Goal: Information Seeking & Learning: Check status

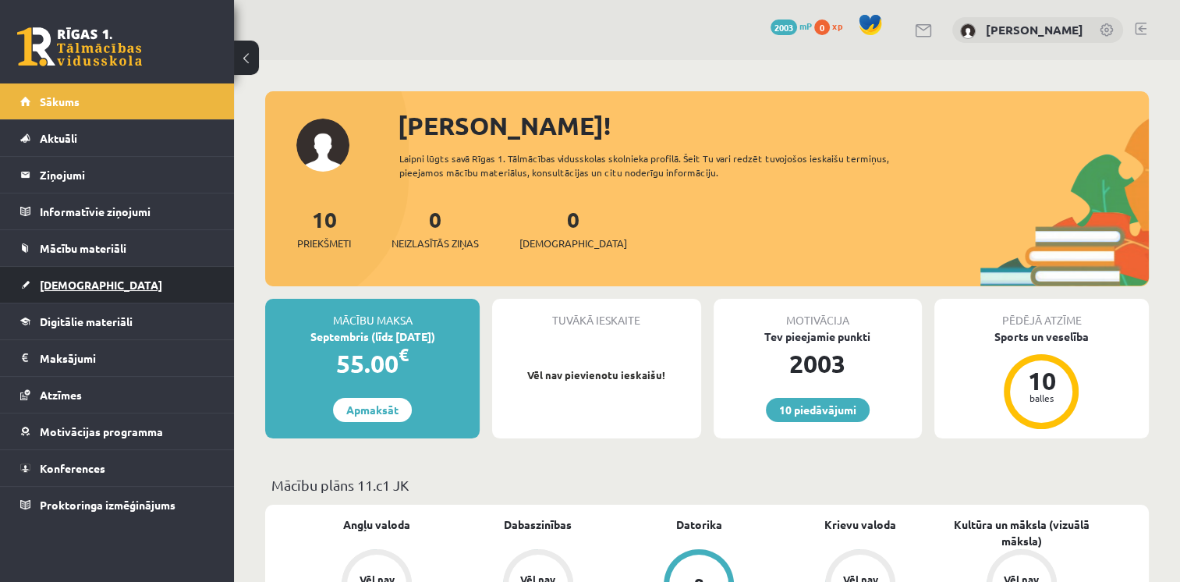
click at [59, 285] on span "[DEMOGRAPHIC_DATA]" at bounding box center [101, 285] width 122 height 14
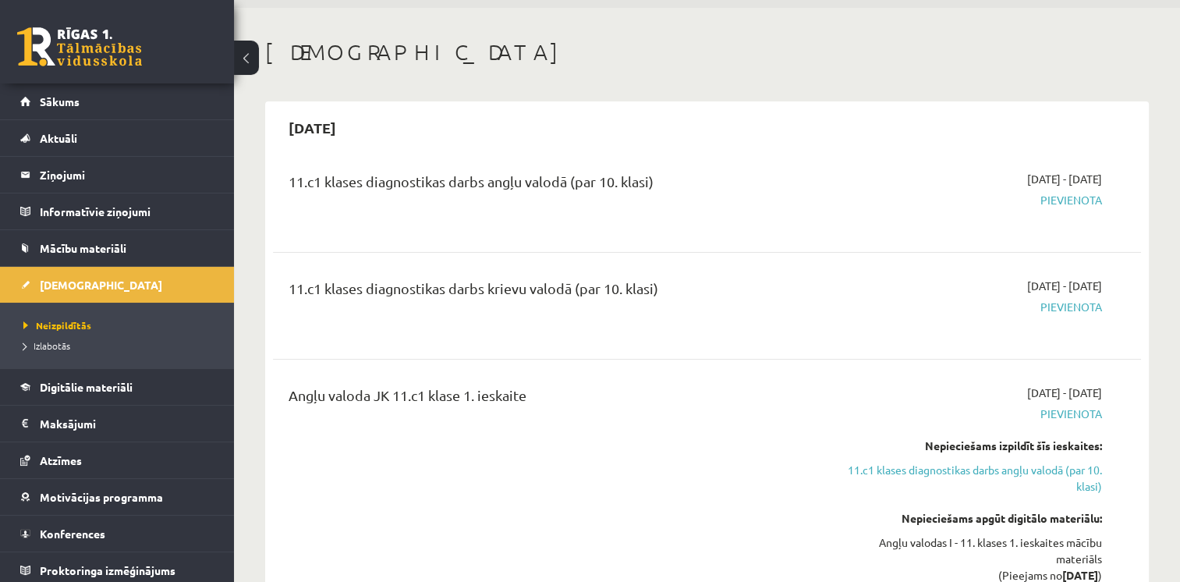
scroll to position [156, 0]
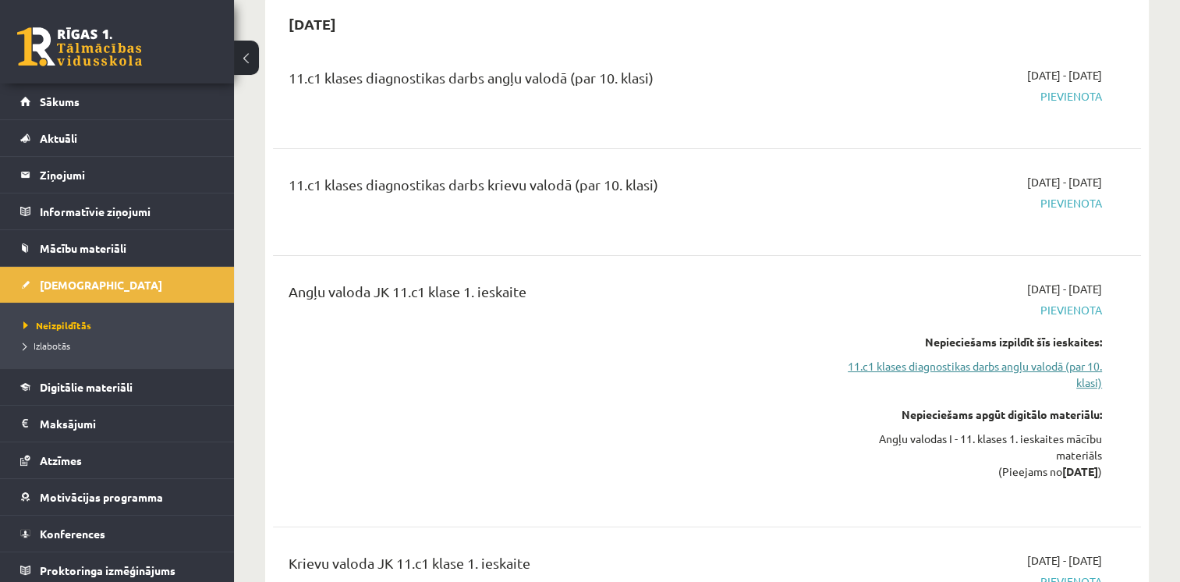
click at [973, 364] on link "11.c1 klases diagnostikas darbs angļu valodā (par 10. klasi)" at bounding box center [974, 374] width 256 height 33
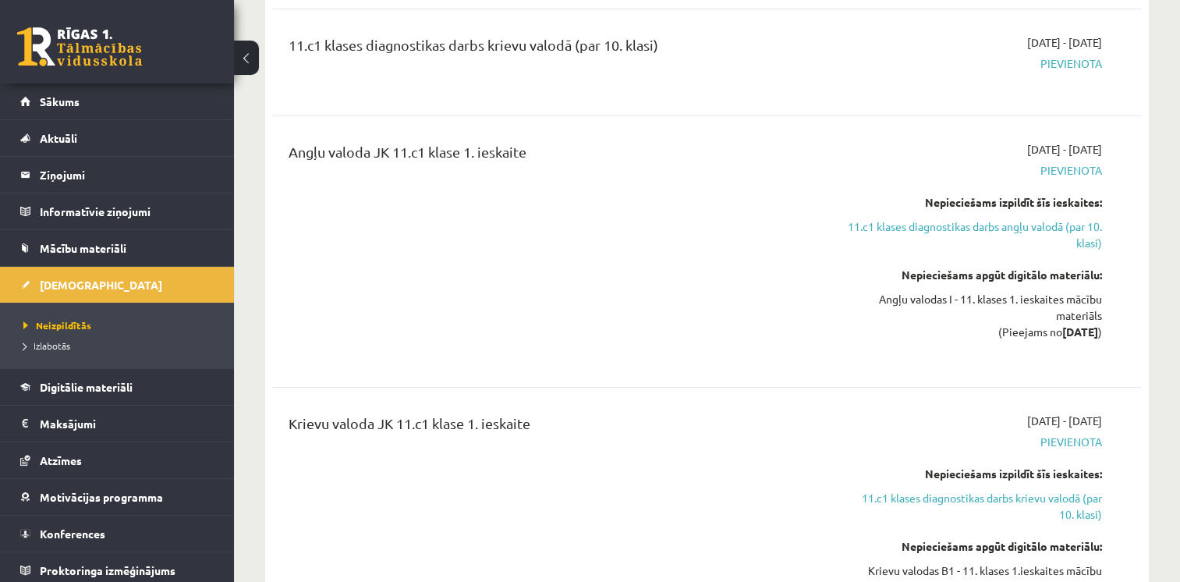
scroll to position [363, 0]
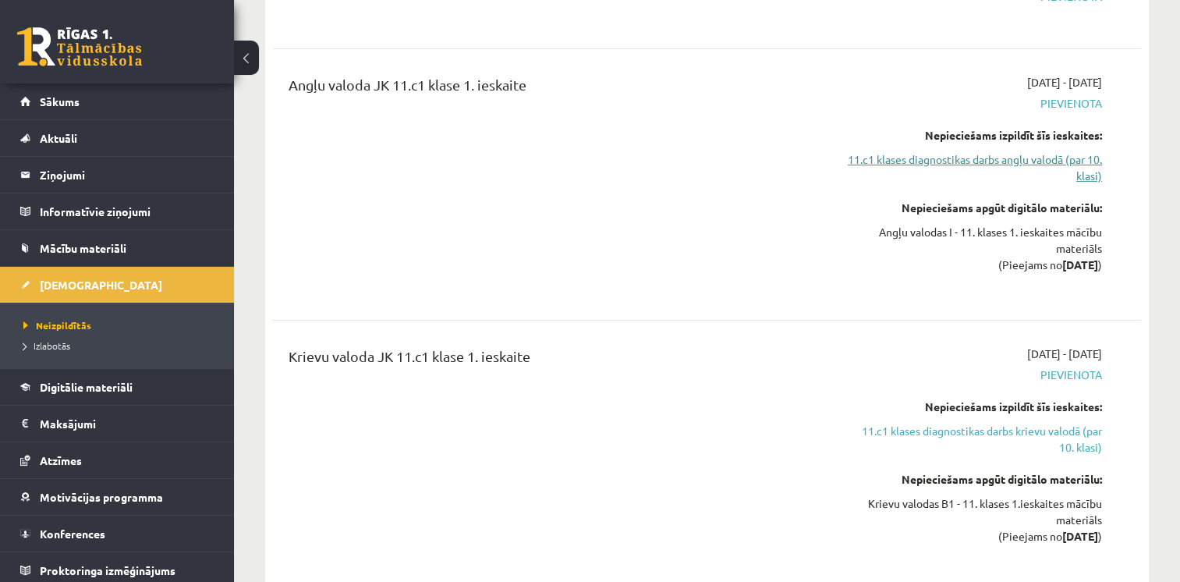
click at [992, 153] on link "11.c1 klases diagnostikas darbs angļu valodā (par 10. klasi)" at bounding box center [974, 167] width 256 height 33
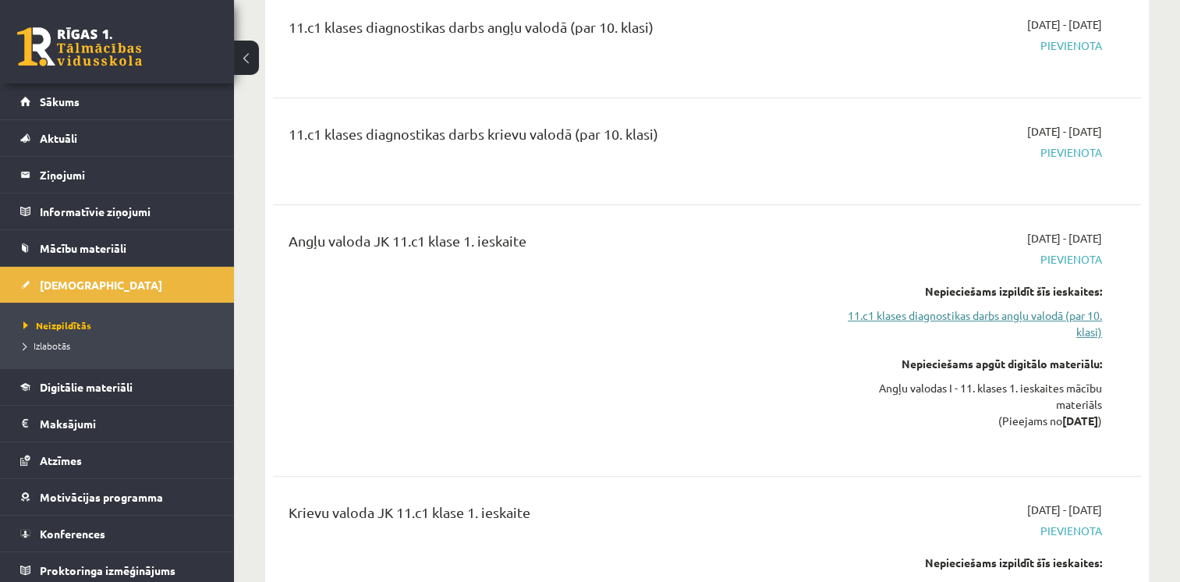
click at [1037, 317] on link "11.c1 klases diagnostikas darbs angļu valodā (par 10. klasi)" at bounding box center [974, 323] width 256 height 33
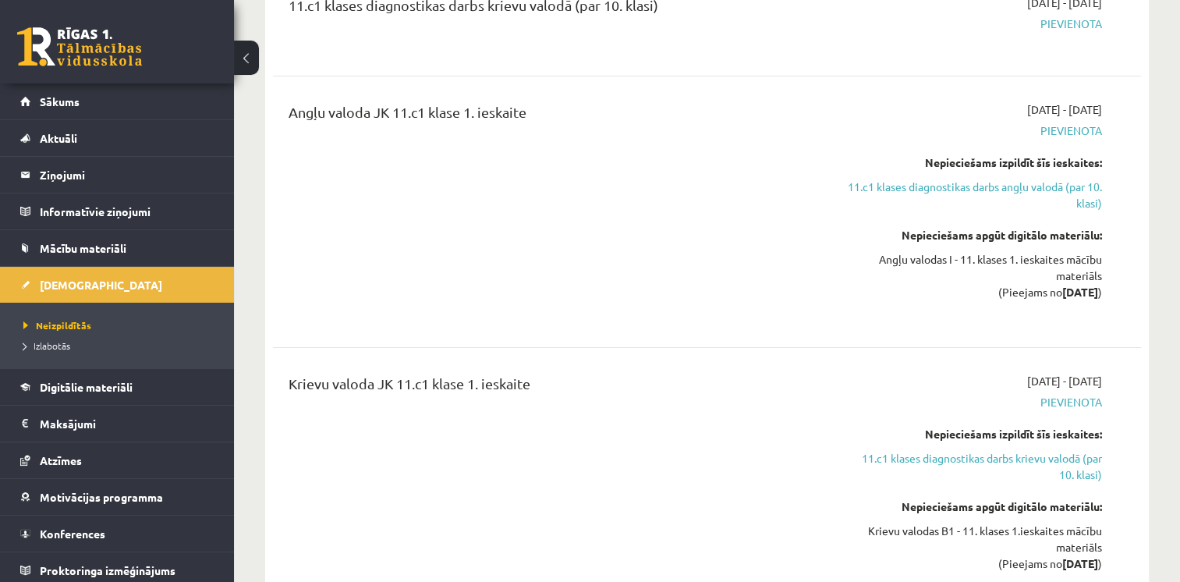
scroll to position [363, 0]
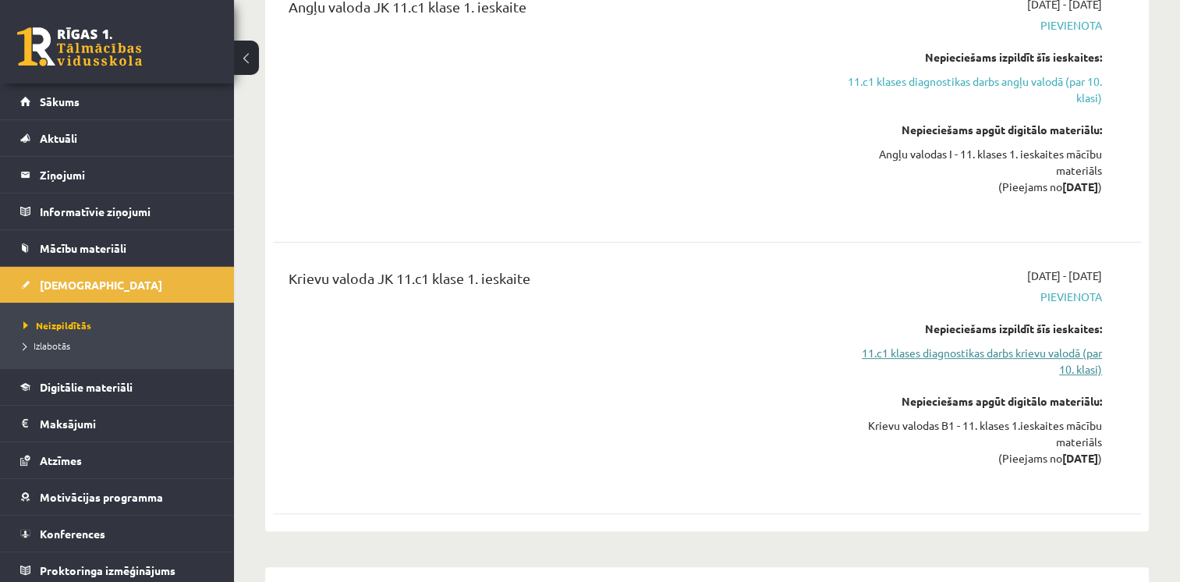
click at [1013, 367] on link "11.c1 klases diagnostikas darbs krievu valodā (par 10. klasi)" at bounding box center [974, 361] width 256 height 33
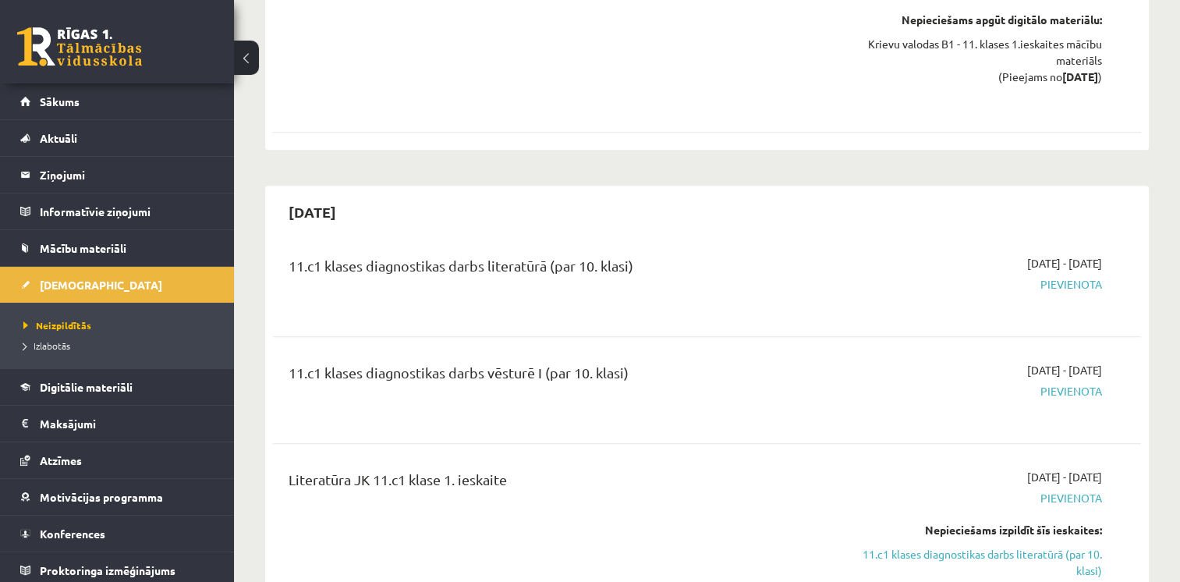
scroll to position [624, 0]
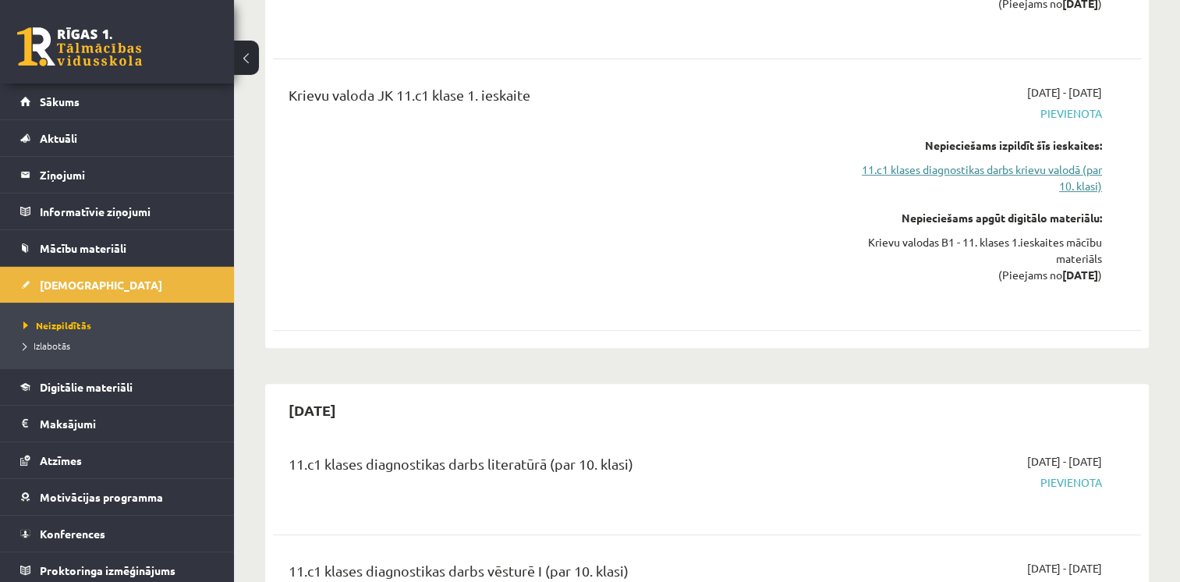
click at [1014, 161] on link "11.c1 klases diagnostikas darbs krievu valodā (par 10. klasi)" at bounding box center [974, 177] width 256 height 33
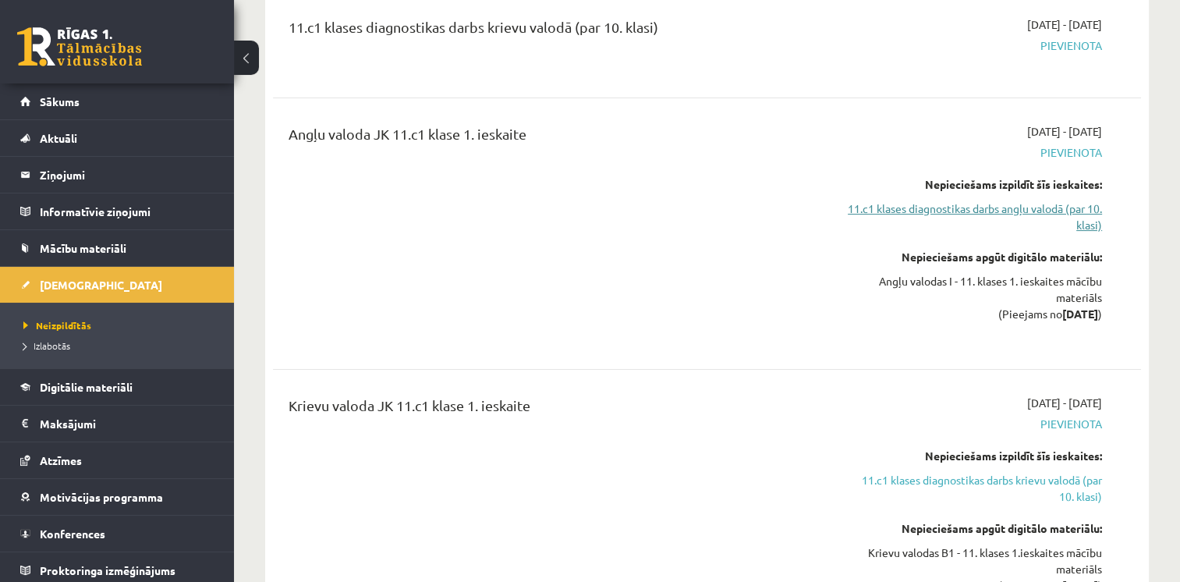
click at [1016, 216] on link "11.c1 klases diagnostikas darbs angļu valodā (par 10. klasi)" at bounding box center [974, 216] width 256 height 33
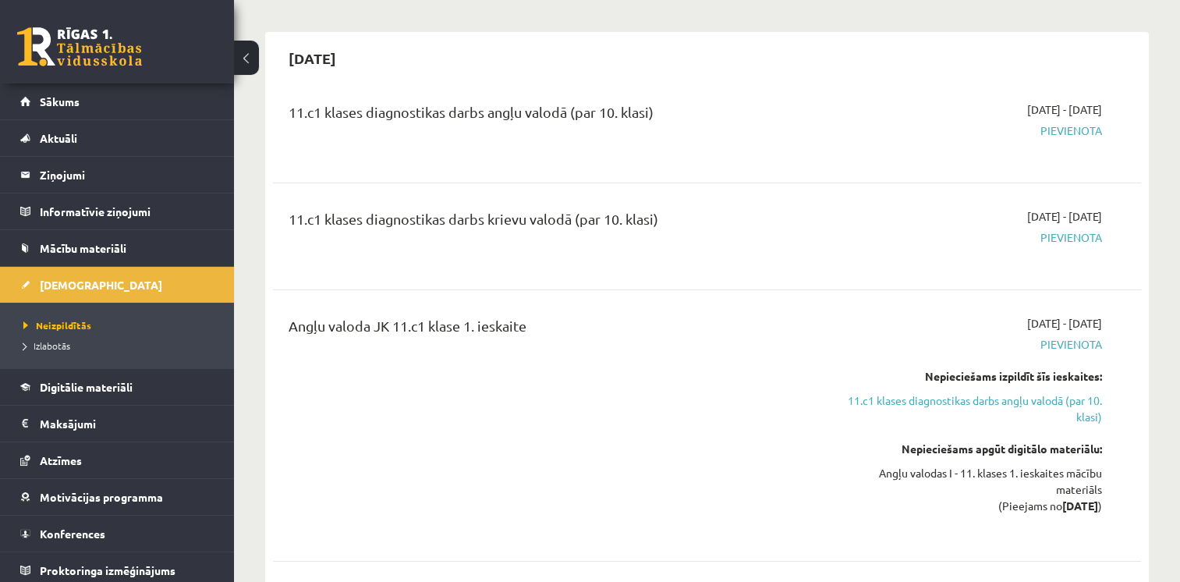
scroll to position [156, 0]
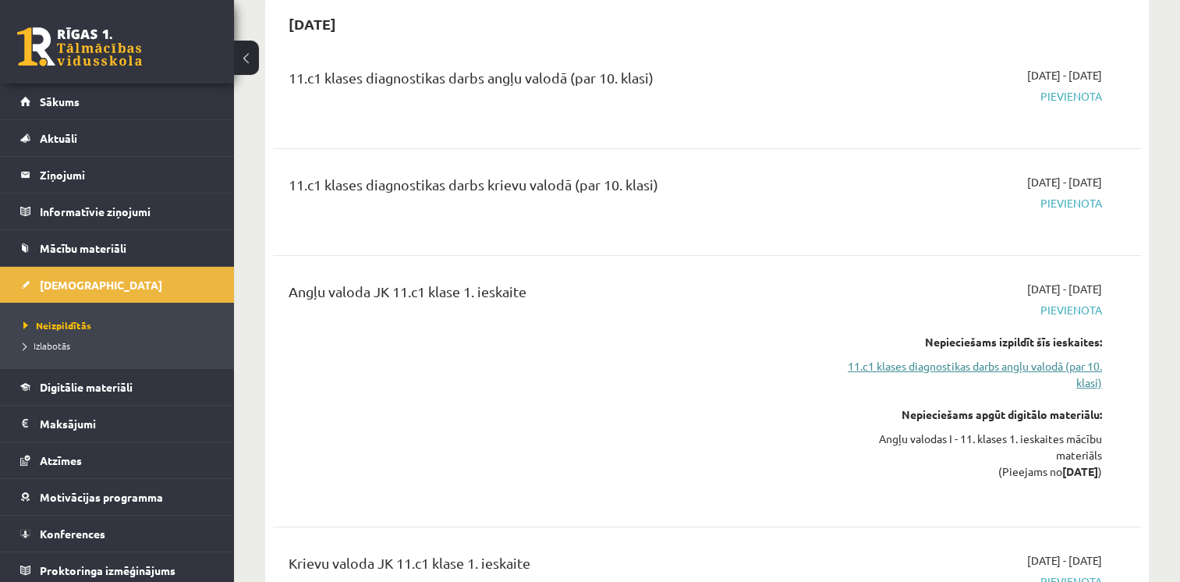
click at [1044, 363] on link "11.c1 klases diagnostikas darbs angļu valodā (par 10. klasi)" at bounding box center [974, 374] width 256 height 33
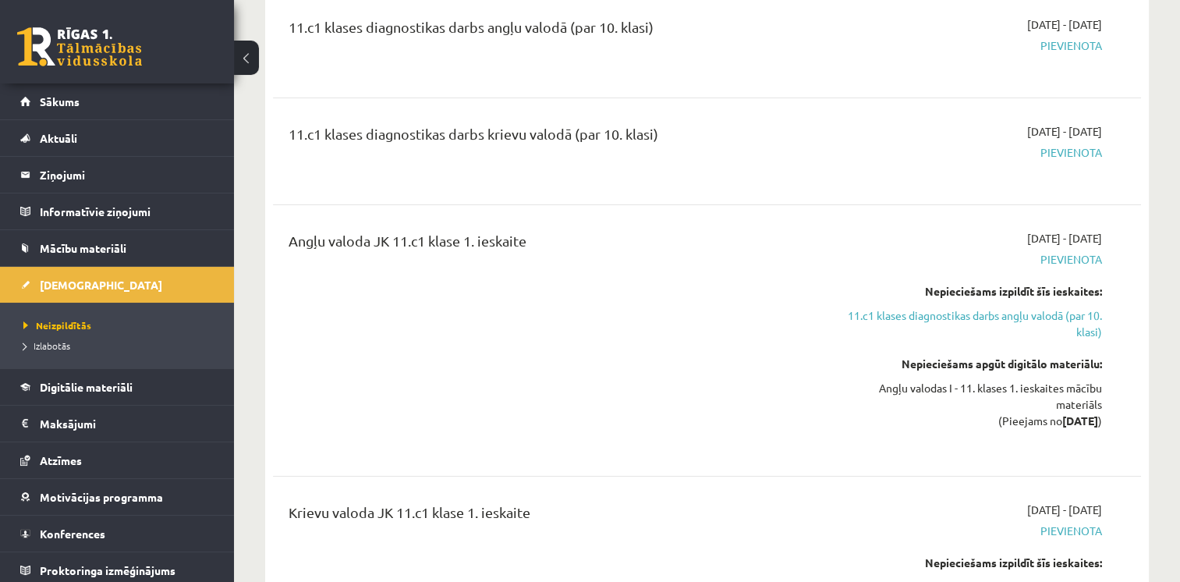
click at [1080, 305] on div "Nepieciešams izpildīt šīs ieskaites: 11.c1 klases diagnostikas darbs angļu valo…" at bounding box center [974, 311] width 256 height 57
click at [1082, 314] on link "11.c1 klases diagnostikas darbs angļu valodā (par 10. klasi)" at bounding box center [974, 323] width 256 height 33
click at [83, 239] on link "Mācību materiāli" at bounding box center [117, 248] width 194 height 36
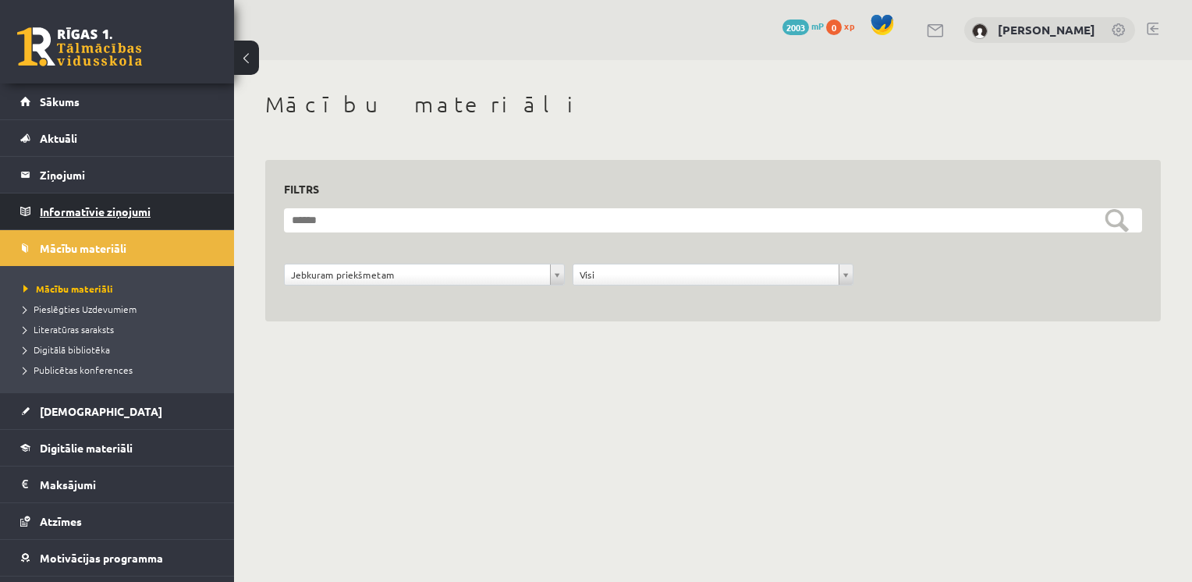
click at [85, 208] on legend "Informatīvie ziņojumi 0" at bounding box center [127, 211] width 175 height 36
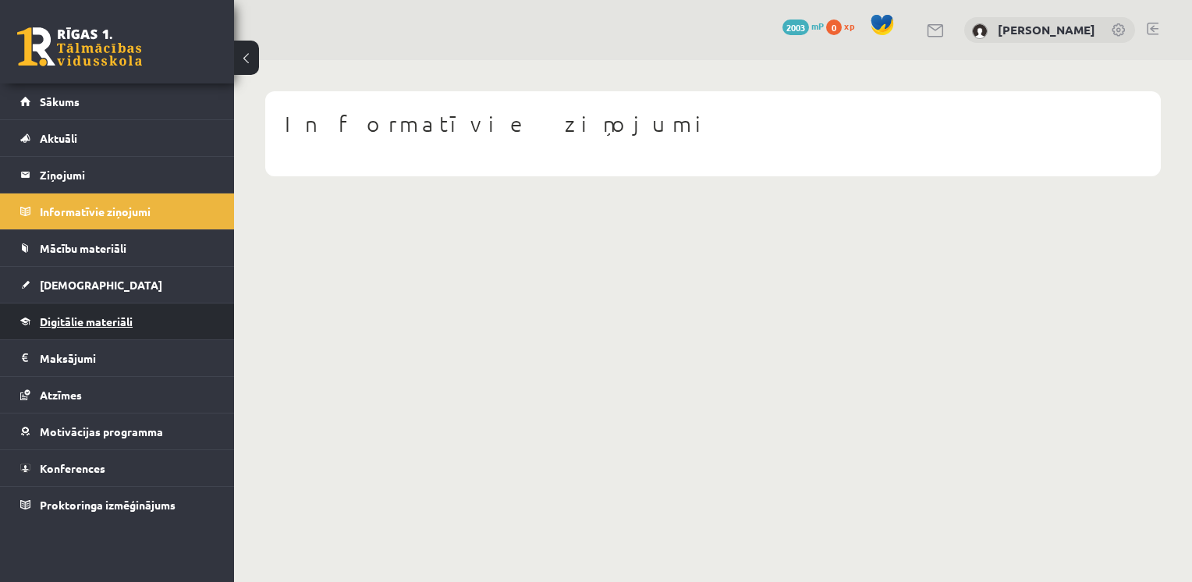
click at [62, 330] on link "Digitālie materiāli" at bounding box center [117, 321] width 194 height 36
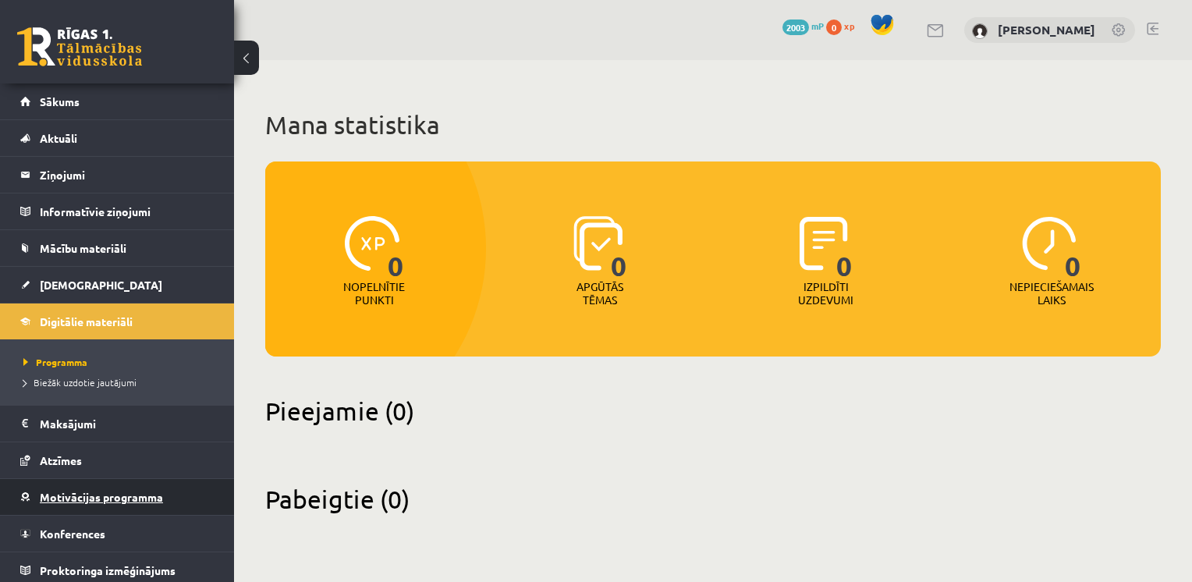
click at [76, 492] on span "Motivācijas programma" at bounding box center [101, 497] width 123 height 14
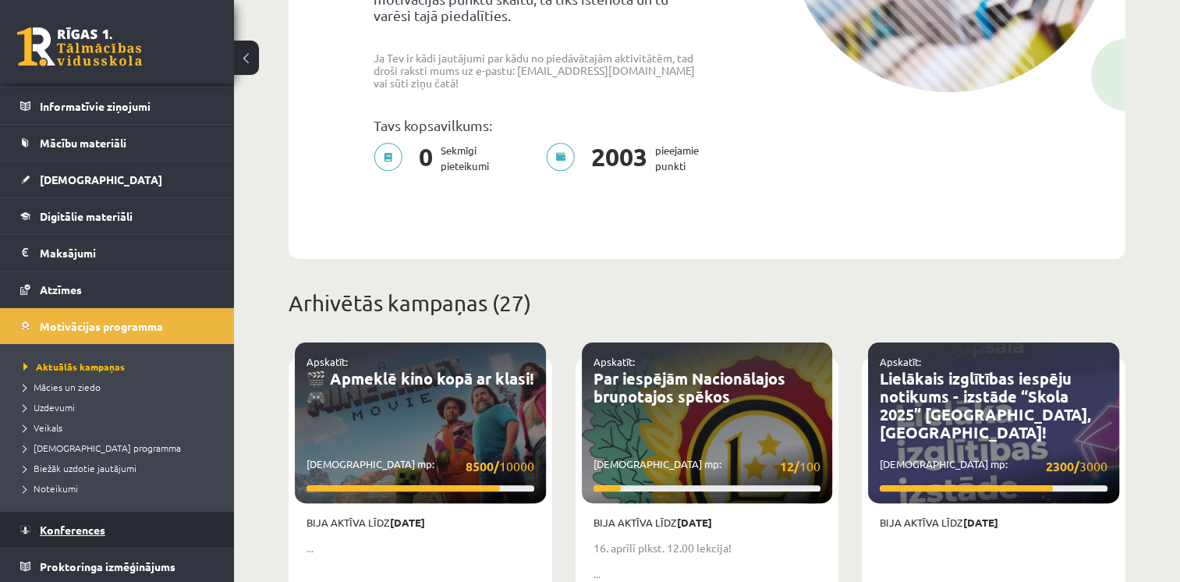
scroll to position [390, 0]
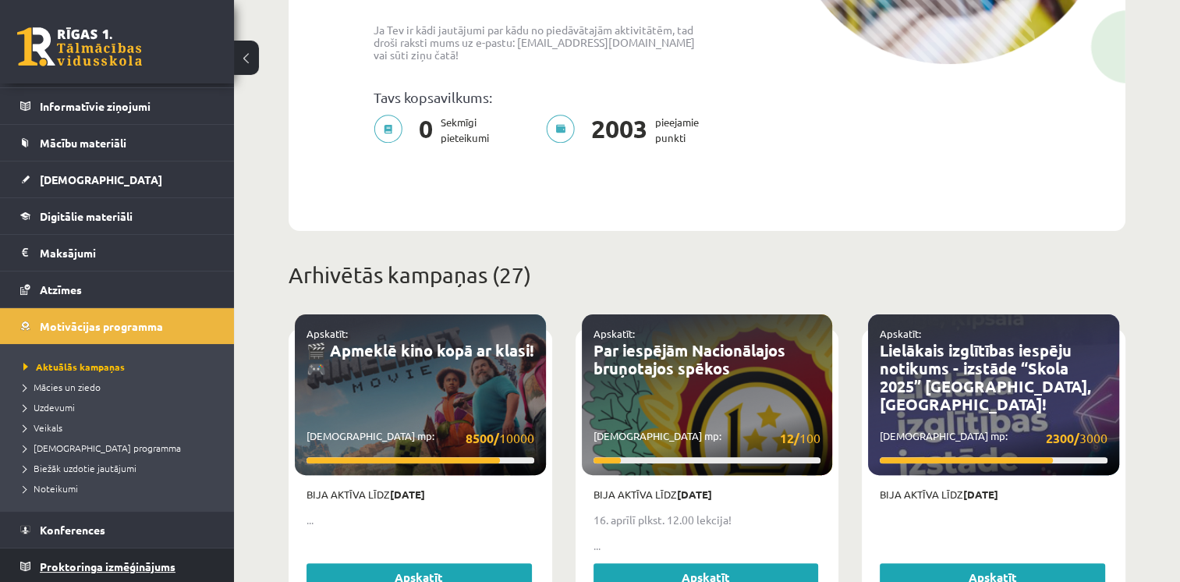
click at [101, 566] on span "Proktoringa izmēģinājums" at bounding box center [108, 566] width 136 height 14
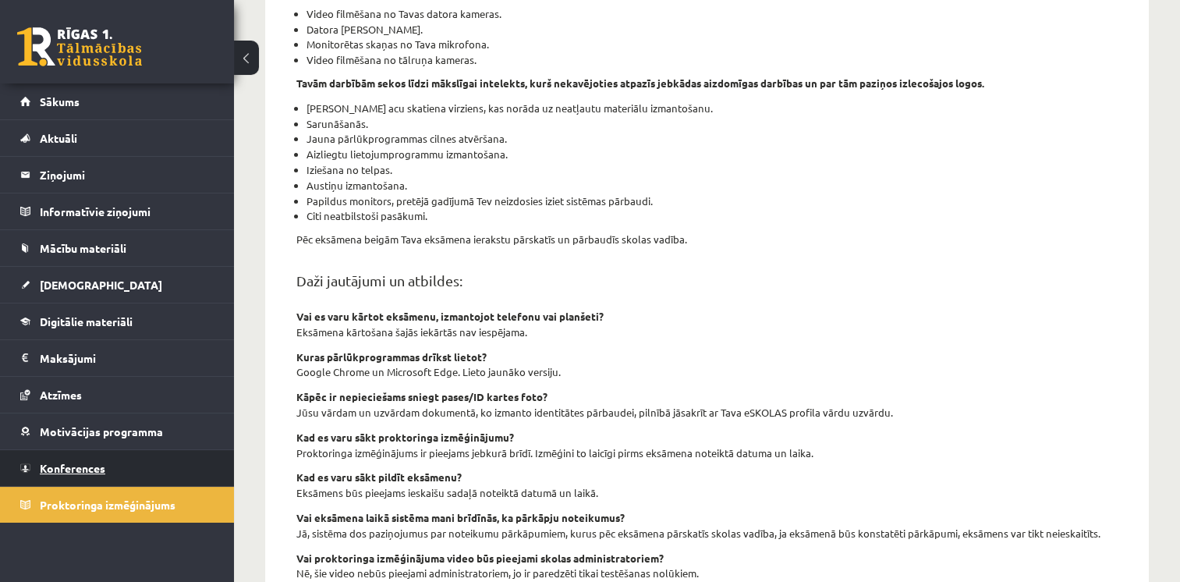
click at [76, 463] on span "Konferences" at bounding box center [73, 468] width 66 height 14
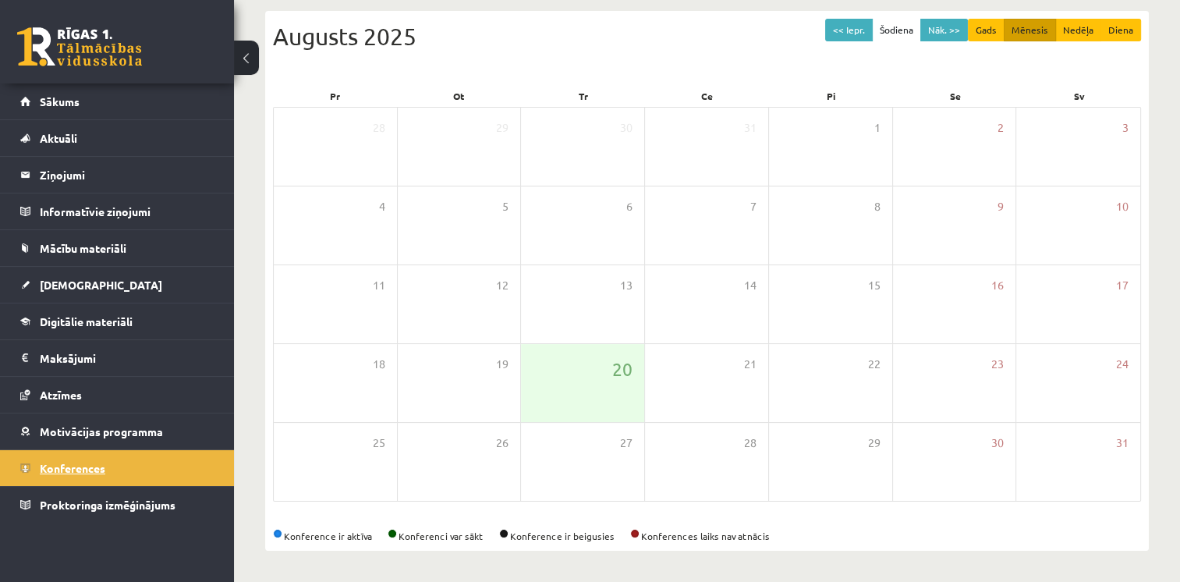
scroll to position [162, 0]
click at [941, 33] on button "Nāk. >>" at bounding box center [945, 31] width 48 height 23
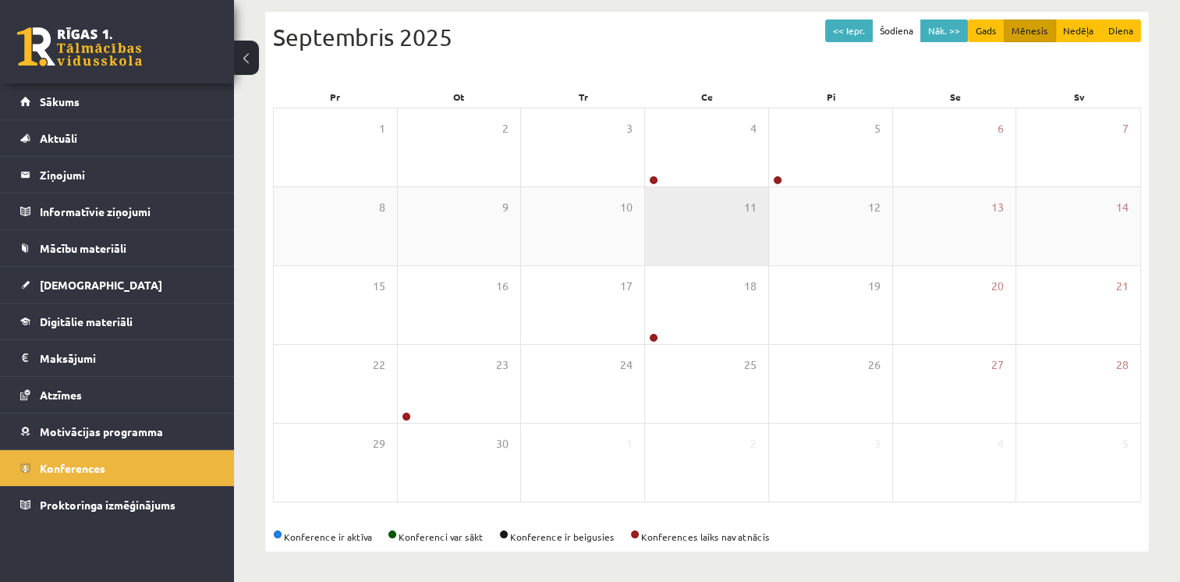
click at [669, 195] on div "11" at bounding box center [706, 226] width 123 height 78
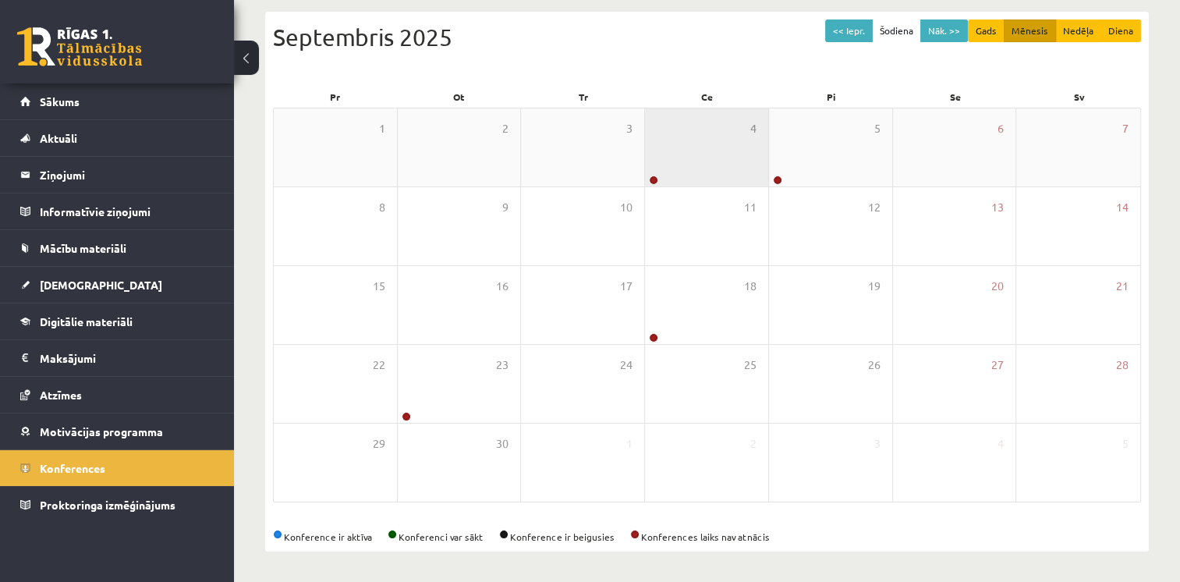
click at [700, 158] on div "4" at bounding box center [706, 147] width 123 height 78
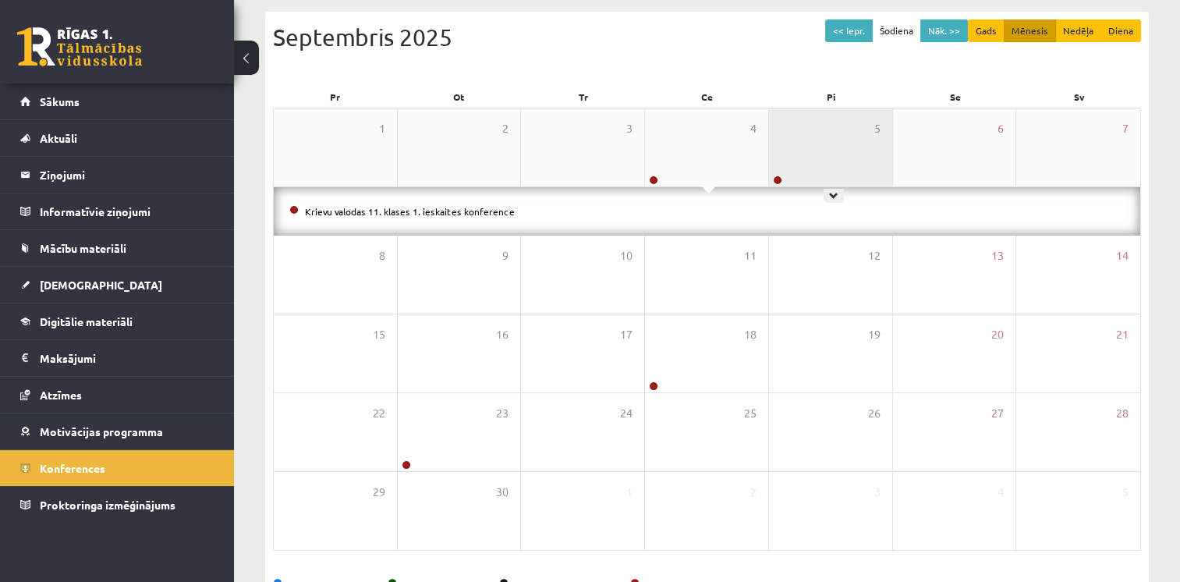
click at [787, 151] on div "5" at bounding box center [830, 147] width 123 height 78
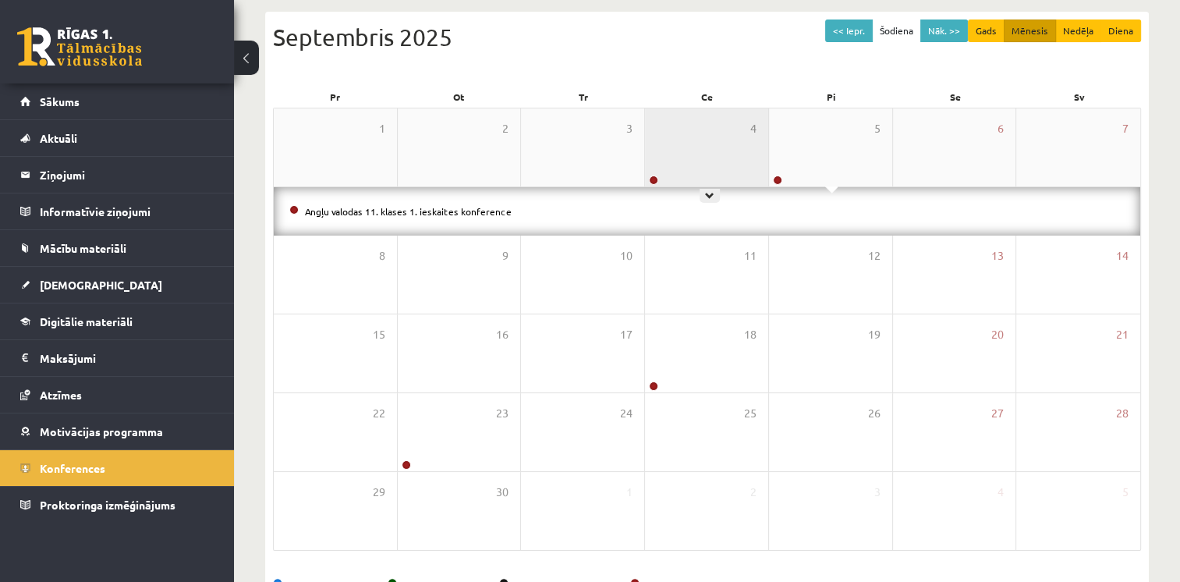
click at [727, 136] on div "4" at bounding box center [706, 147] width 123 height 78
click at [730, 146] on div "4" at bounding box center [706, 147] width 123 height 78
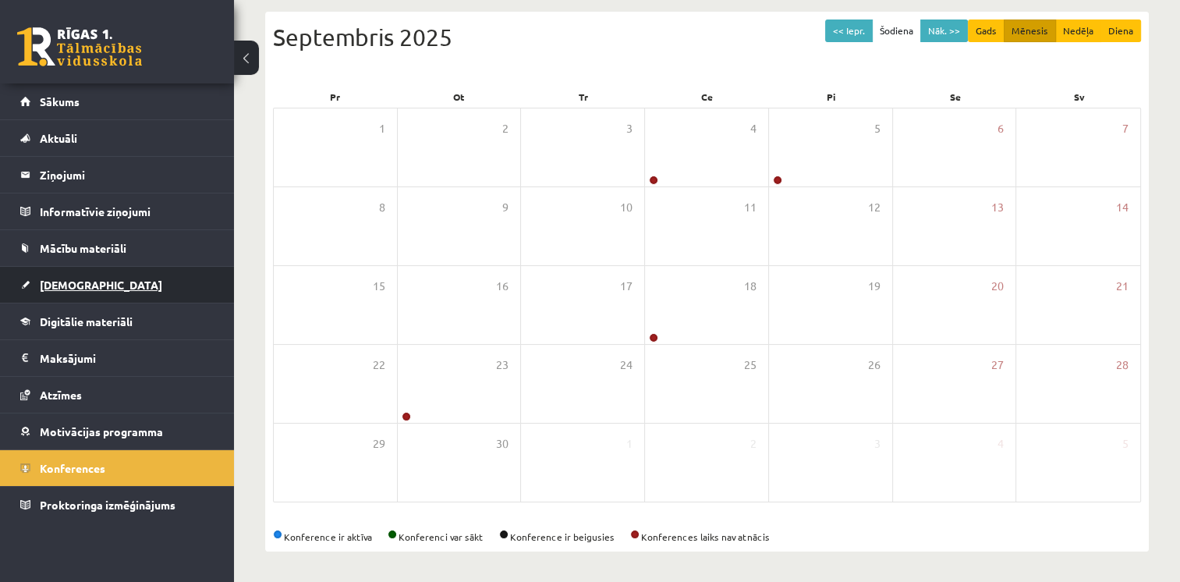
click at [62, 293] on link "[DEMOGRAPHIC_DATA]" at bounding box center [117, 285] width 194 height 36
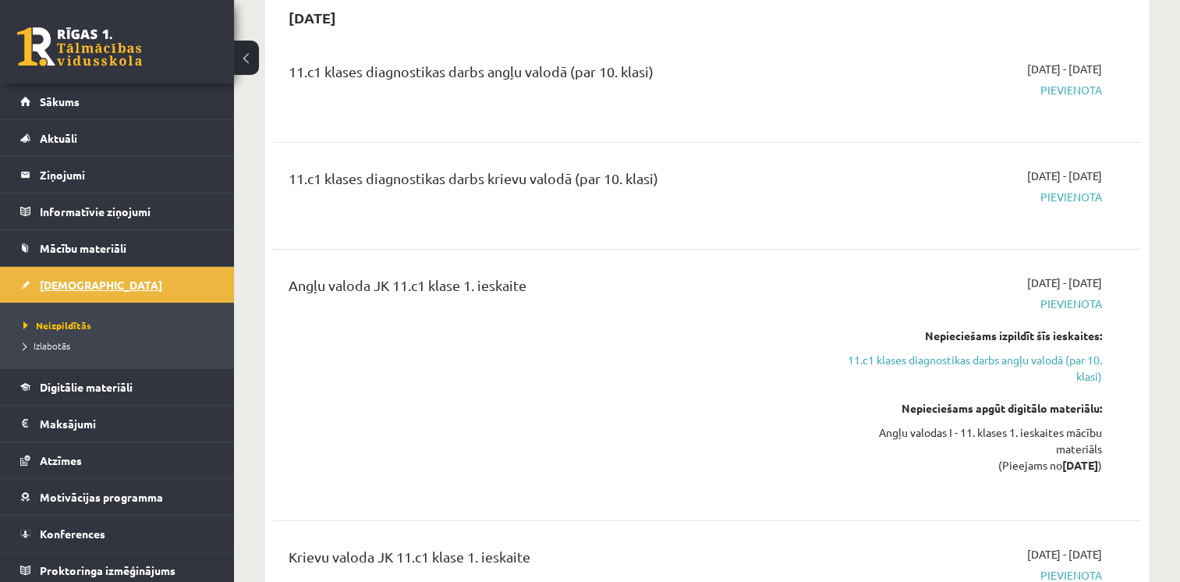
click at [61, 289] on span "[DEMOGRAPHIC_DATA]" at bounding box center [101, 285] width 122 height 14
click at [73, 383] on span "Digitālie materiāli" at bounding box center [86, 387] width 93 height 14
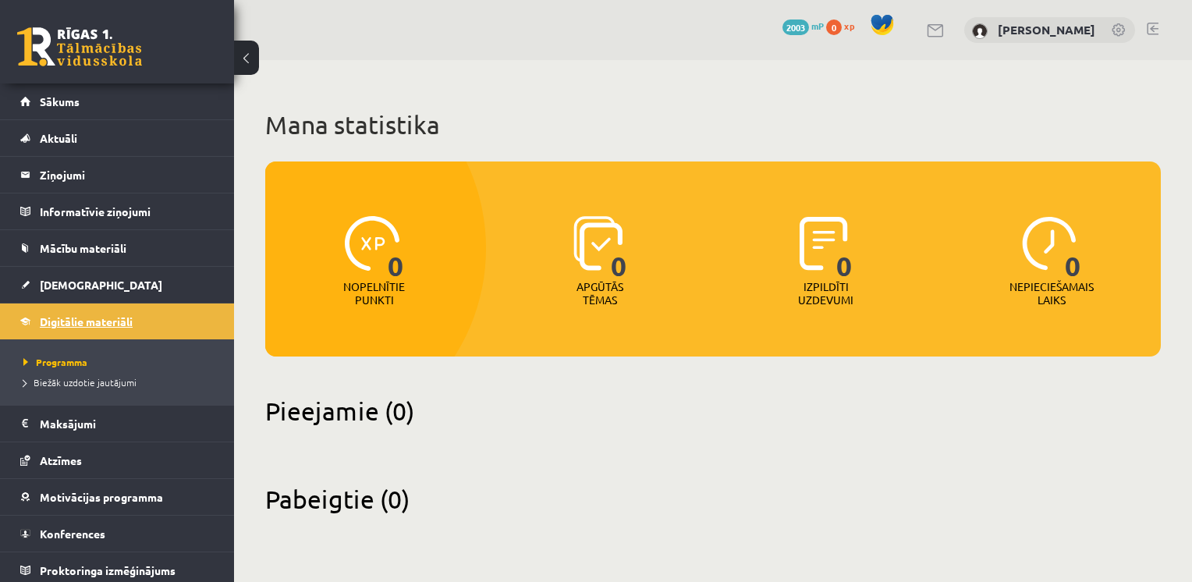
click at [73, 383] on span "Biežāk uzdotie jautājumi" at bounding box center [79, 382] width 113 height 12
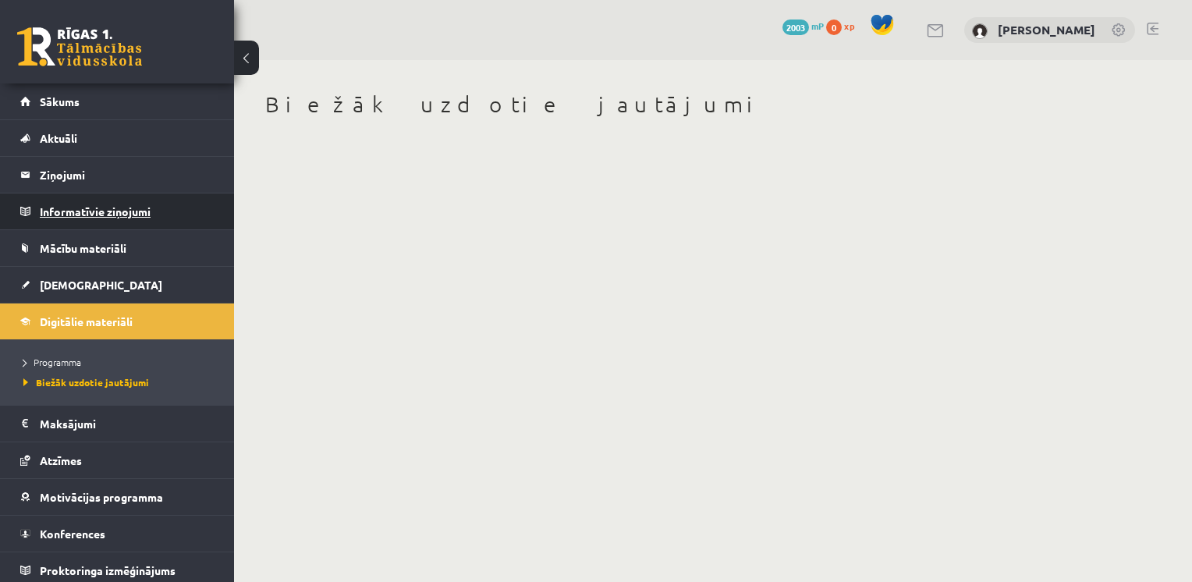
click at [89, 225] on legend "Informatīvie ziņojumi 0" at bounding box center [127, 211] width 175 height 36
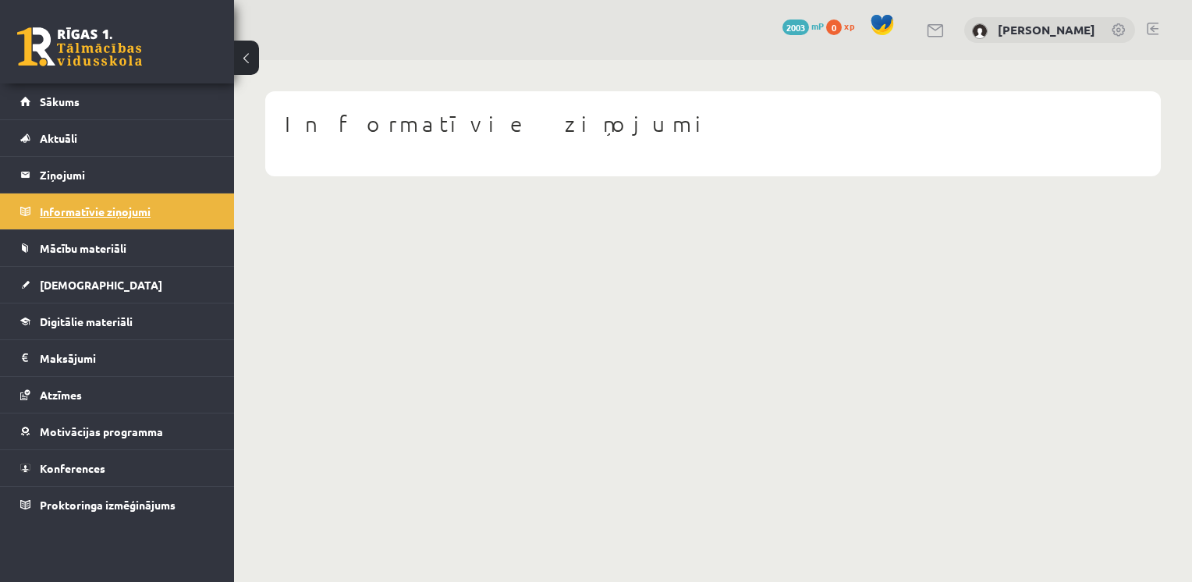
click at [89, 225] on legend "Informatīvie ziņojumi 0" at bounding box center [127, 211] width 175 height 36
click at [82, 176] on legend "Ziņojumi 0" at bounding box center [127, 175] width 175 height 36
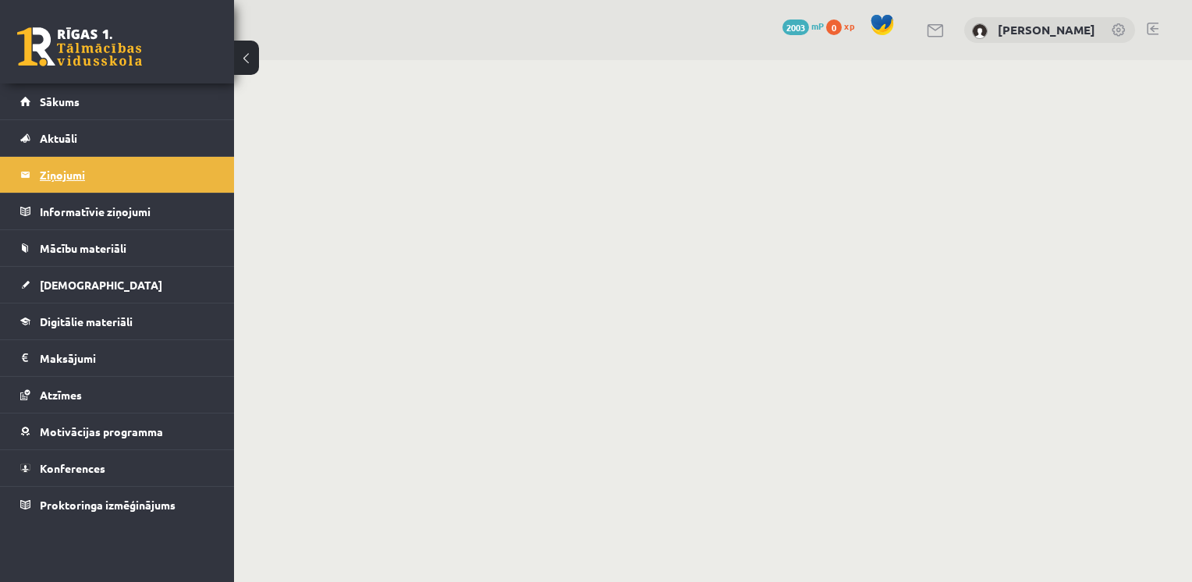
click at [81, 176] on legend "Ziņojumi 0" at bounding box center [127, 175] width 175 height 36
click at [81, 223] on legend "Informatīvie ziņojumi 0" at bounding box center [127, 211] width 175 height 36
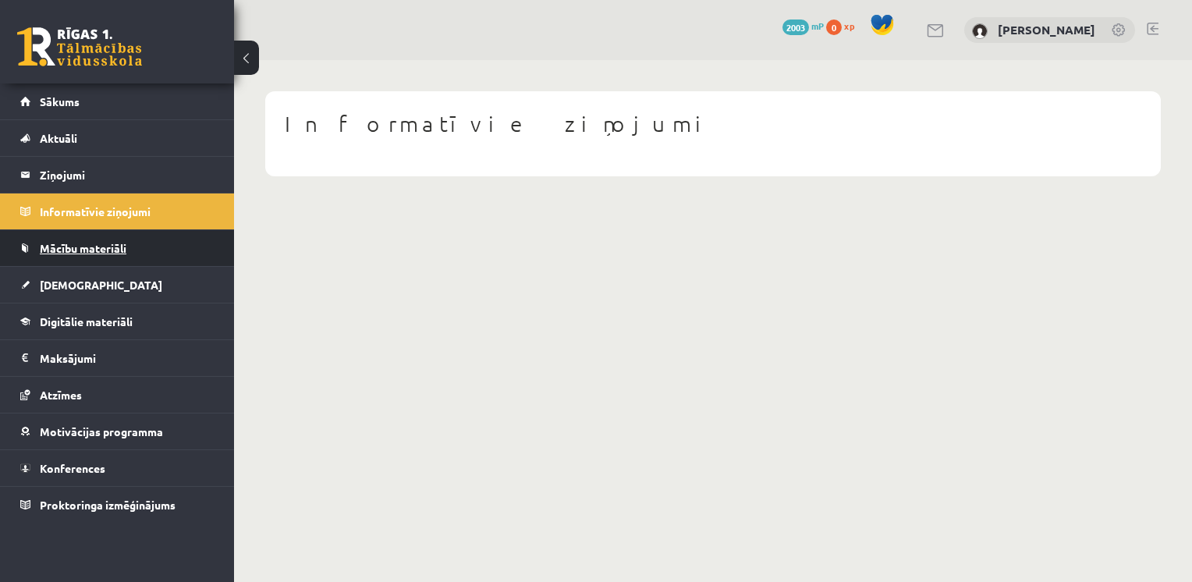
click at [81, 250] on span "Mācību materiāli" at bounding box center [83, 248] width 87 height 14
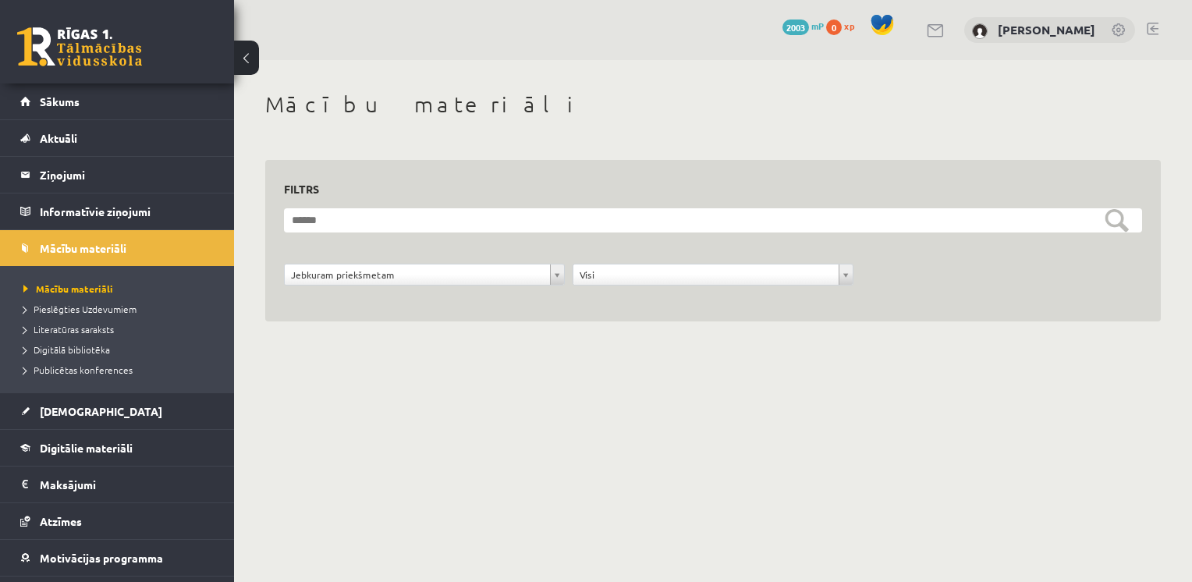
click at [81, 267] on ul "Mācību materiāli Pieslēgties Uzdevumiem Literatūras saraksts Digitālā bibliotēk…" at bounding box center [117, 329] width 234 height 126
click at [85, 251] on span "Mācību materiāli" at bounding box center [83, 248] width 87 height 14
click at [56, 406] on span "[DEMOGRAPHIC_DATA]" at bounding box center [101, 411] width 122 height 14
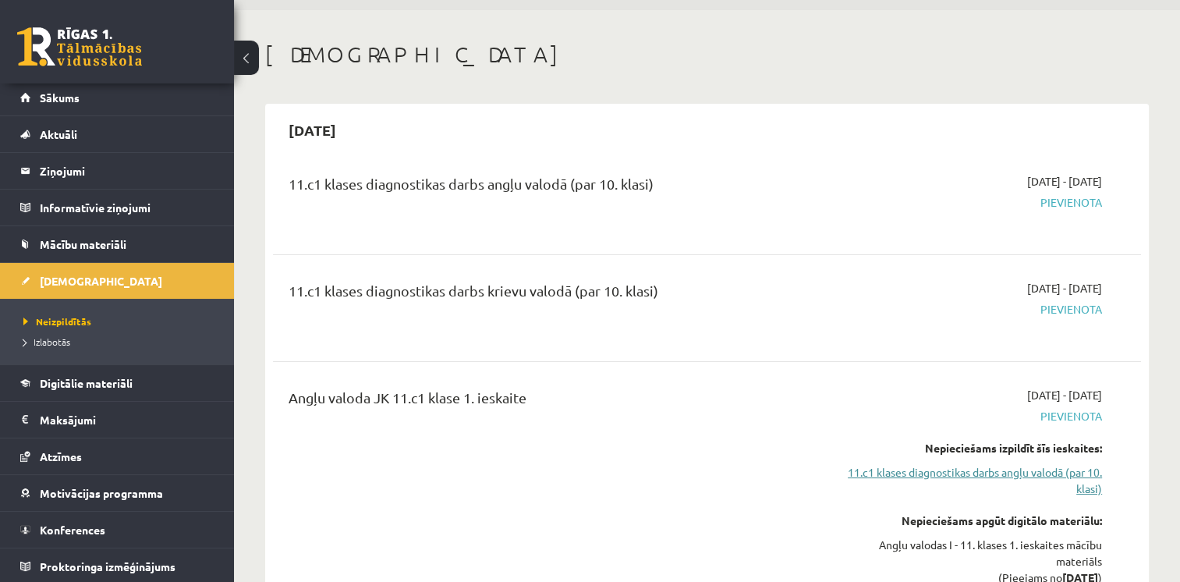
scroll to position [78, 0]
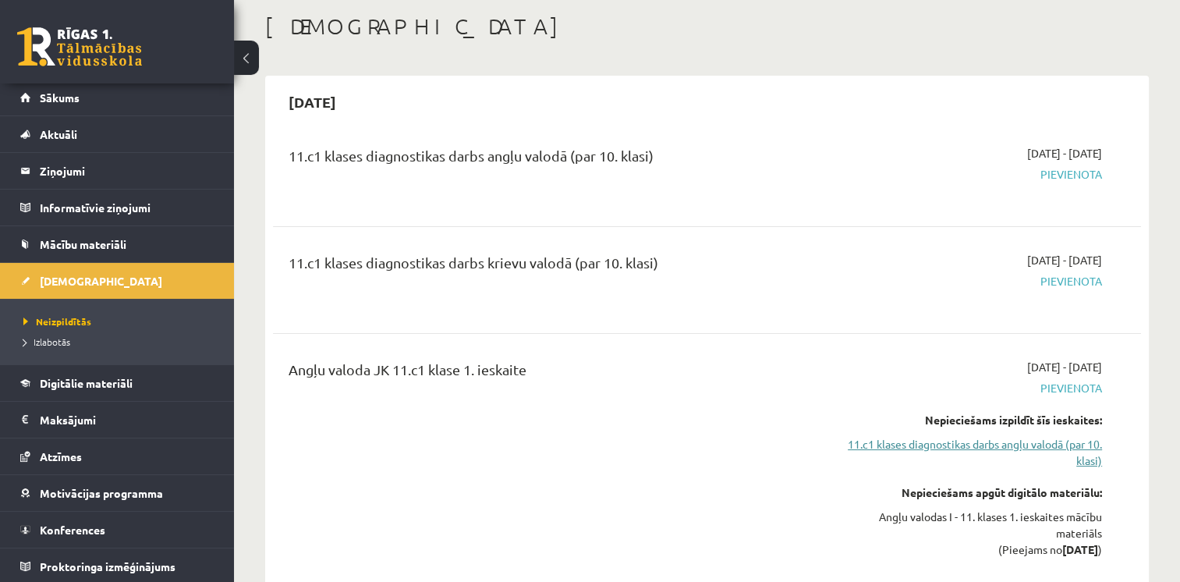
click at [969, 454] on link "11.c1 klases diagnostikas darbs angļu valodā (par 10. klasi)" at bounding box center [974, 452] width 256 height 33
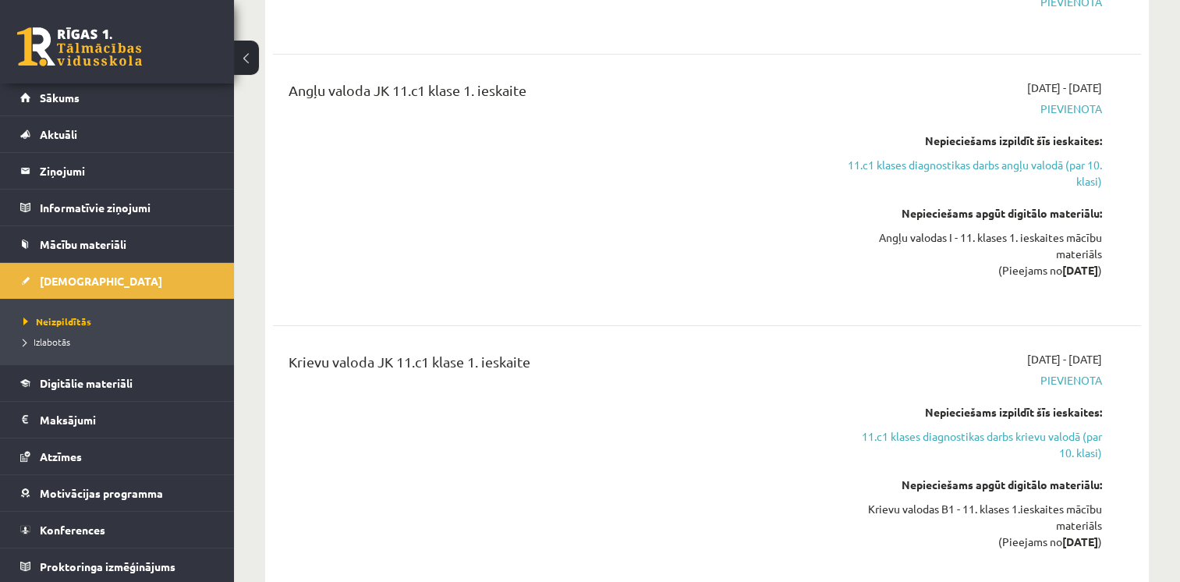
scroll to position [363, 0]
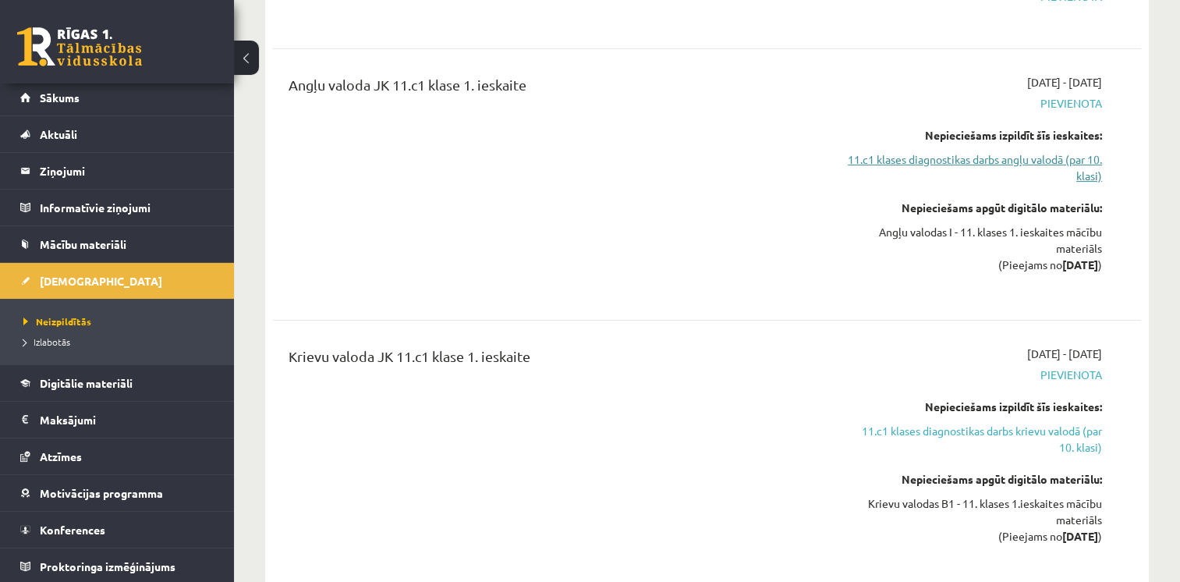
click at [961, 168] on link "11.c1 klases diagnostikas darbs angļu valodā (par 10. klasi)" at bounding box center [974, 167] width 256 height 33
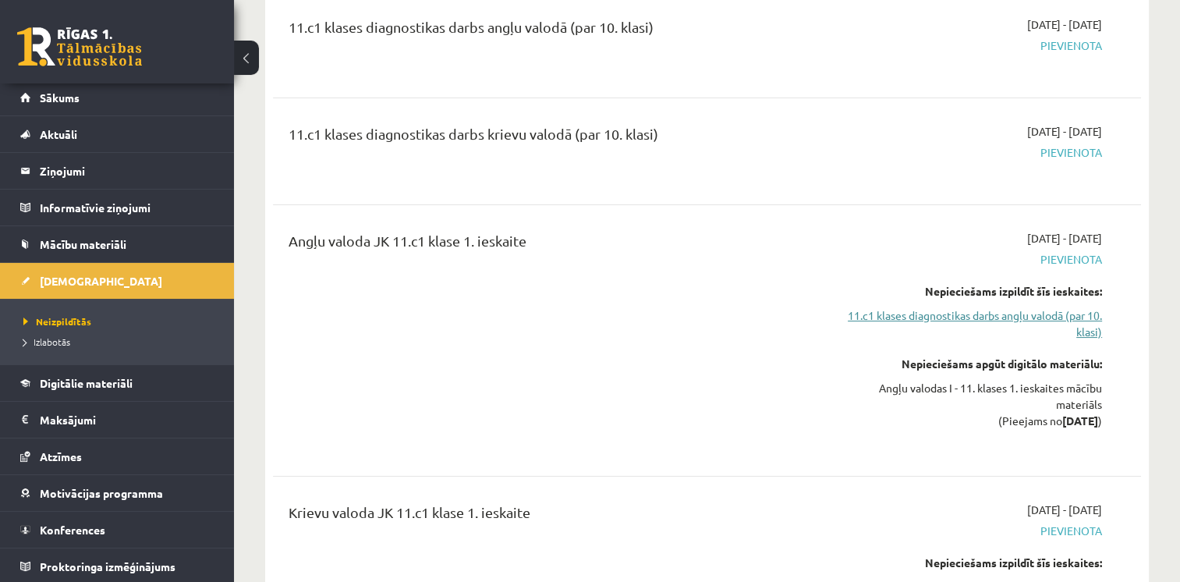
click at [961, 168] on div "[DATE] - [DATE] [GEOGRAPHIC_DATA]" at bounding box center [974, 151] width 279 height 56
click at [75, 88] on link "Sākums" at bounding box center [117, 98] width 194 height 36
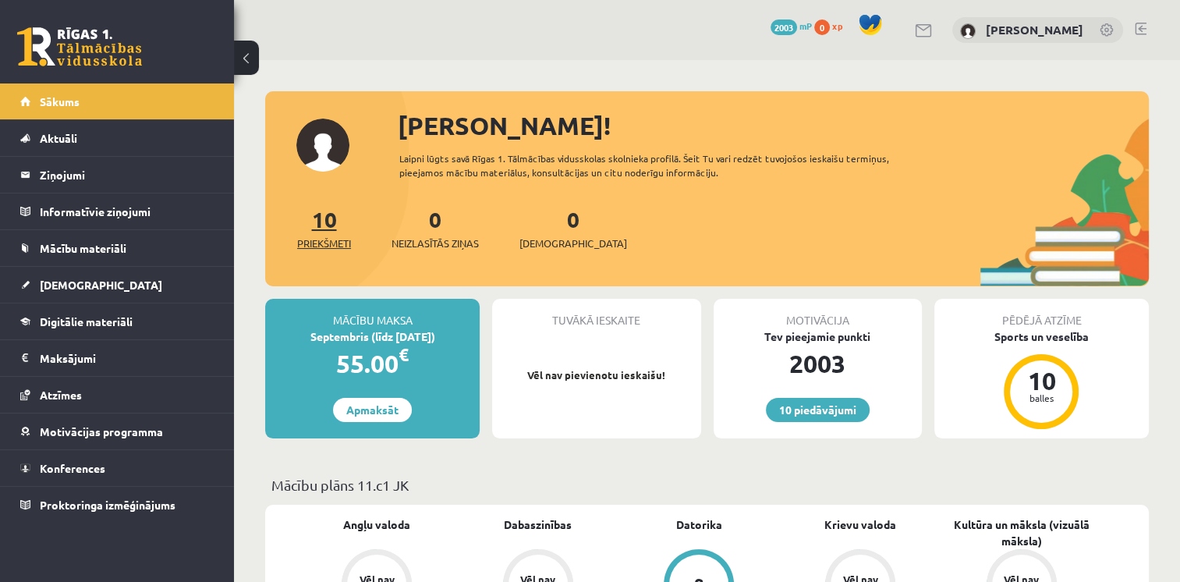
click at [313, 236] on span "Priekšmeti" at bounding box center [324, 244] width 54 height 16
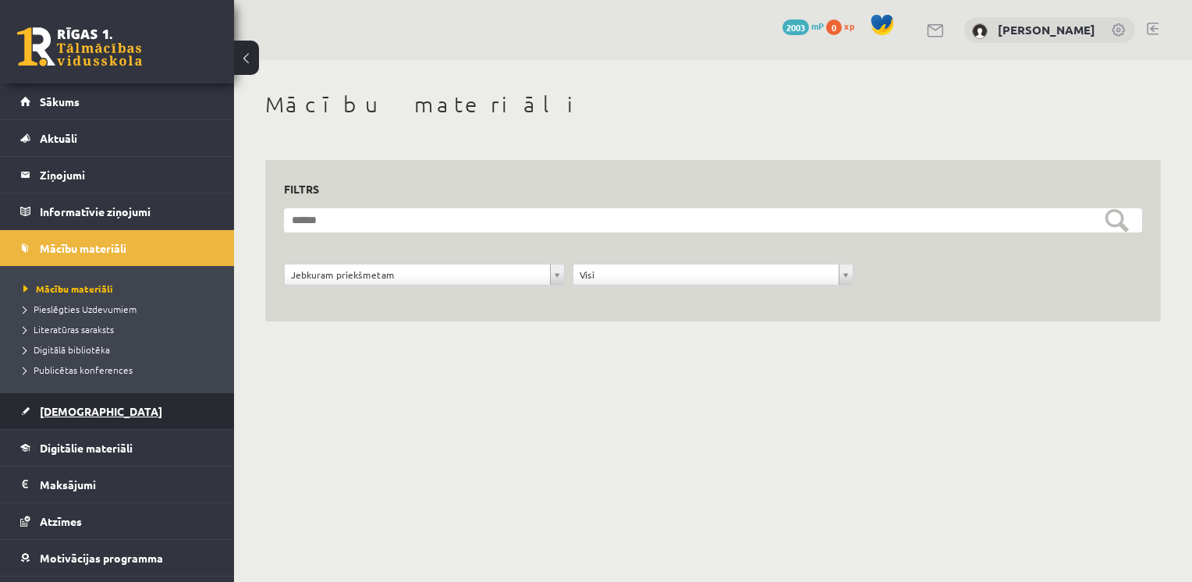
click at [81, 415] on span "[DEMOGRAPHIC_DATA]" at bounding box center [101, 411] width 122 height 14
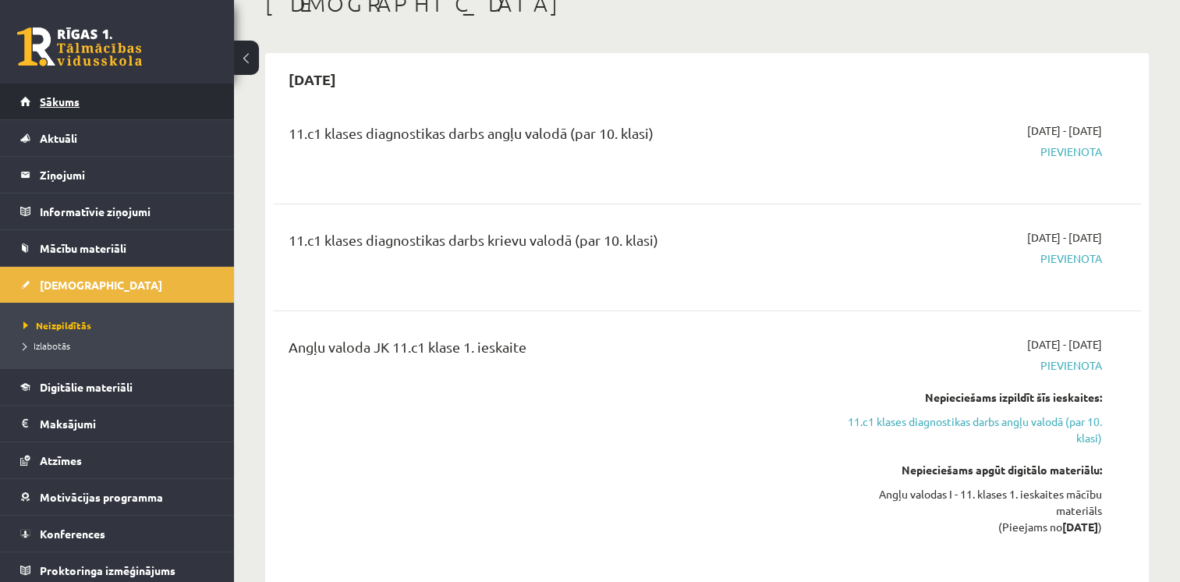
scroll to position [78, 0]
